Goal: Transaction & Acquisition: Purchase product/service

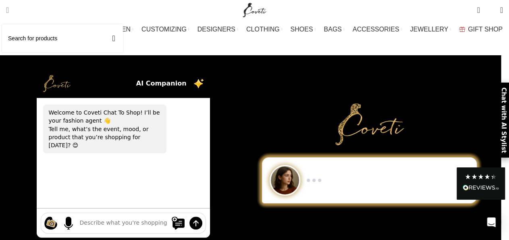
click at [9, 12] on span "Search" at bounding box center [7, 10] width 3 height 8
click at [31, 38] on input "Search" at bounding box center [62, 38] width 121 height 28
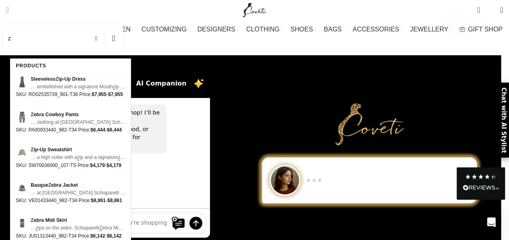
click at [9, 8] on span "Search" at bounding box center [7, 10] width 3 height 8
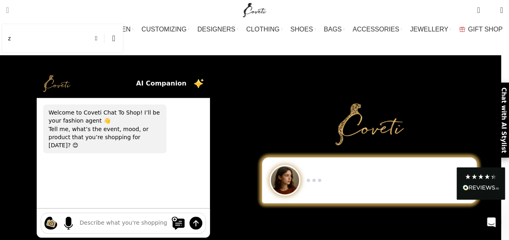
click at [26, 42] on input "z" at bounding box center [62, 38] width 121 height 28
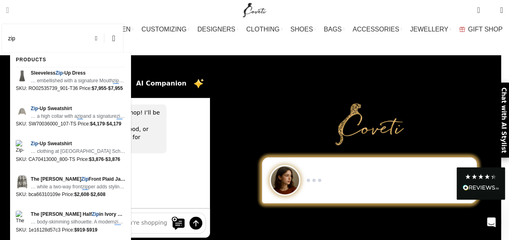
type input "zip"
click at [104, 24] on button "Search" at bounding box center [113, 38] width 19 height 28
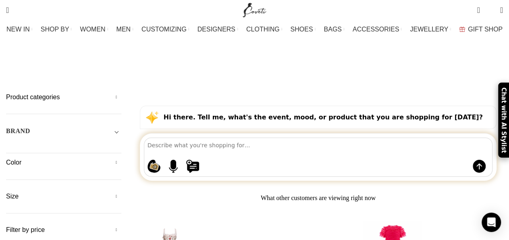
click at [42, 40] on input "zip" at bounding box center [62, 38] width 121 height 28
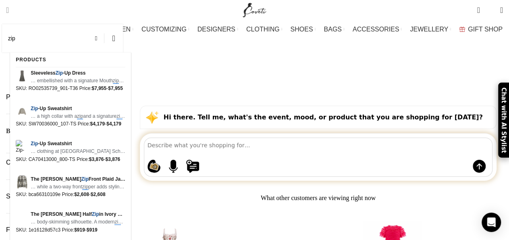
click at [104, 24] on button "Search" at bounding box center [113, 38] width 19 height 28
click at [65, 73] on span "Sleeveless Zip -Up Dress" at bounding box center [78, 73] width 95 height 8
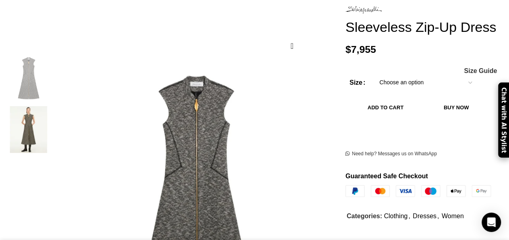
scroll to position [110, 0]
click at [38, 115] on img "2 / 2" at bounding box center [28, 129] width 49 height 47
